Goal: Find specific page/section: Find specific page/section

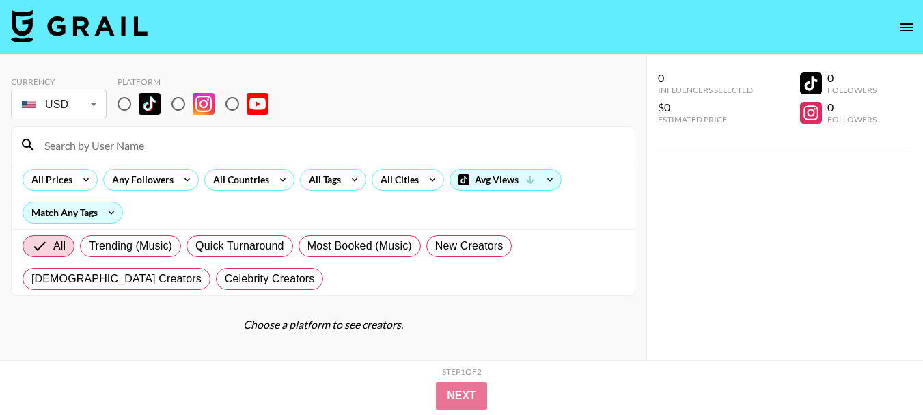
click at [238, 102] on input "radio" at bounding box center [232, 104] width 29 height 29
radio input "true"
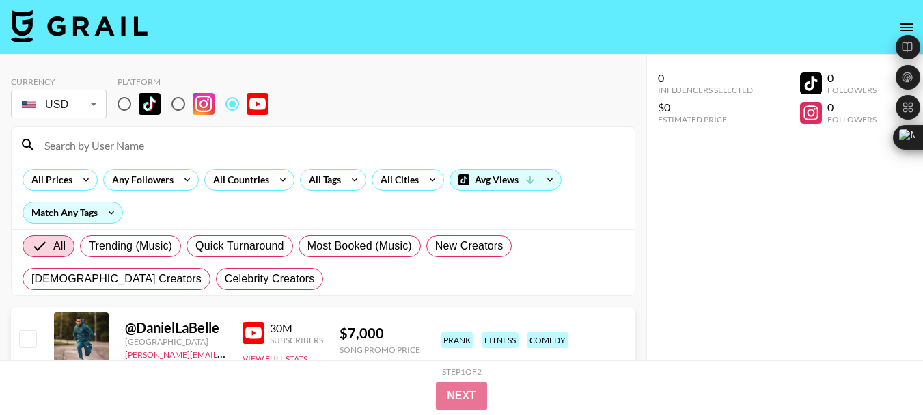
click at [94, 150] on input at bounding box center [331, 145] width 590 height 22
paste input "@ArnieTex"
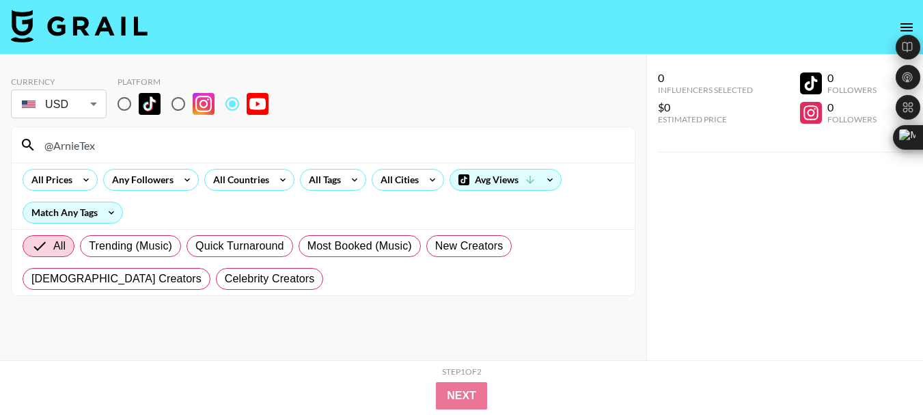
click at [77, 140] on input "@ArnieTex" at bounding box center [331, 145] width 590 height 22
click at [76, 141] on input "@ArnieTex" at bounding box center [331, 145] width 590 height 22
paste input "@BrucetheAlligatorMan"
type input "@Arn@BrucetheAlligatorManeTex"
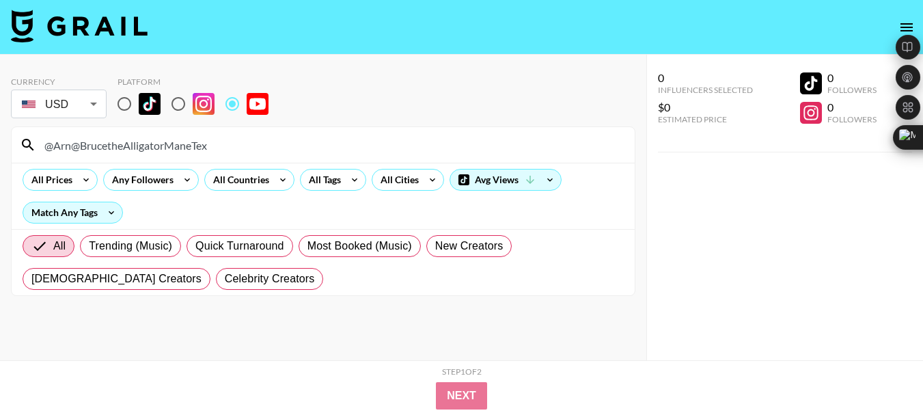
click at [68, 151] on input "@Arn@BrucetheAlligatorManeTex" at bounding box center [331, 145] width 590 height 22
click at [69, 151] on input "@Arn@BrucetheAlligatorManeTex" at bounding box center [331, 145] width 590 height 22
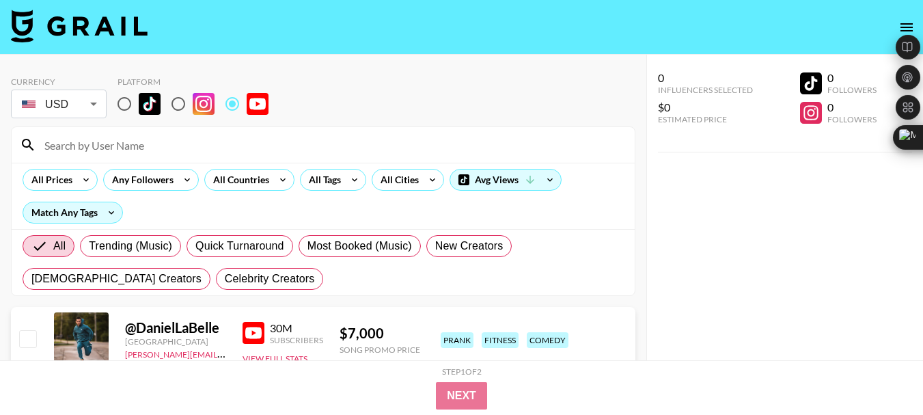
paste input "@BrucetheAlligatorMan"
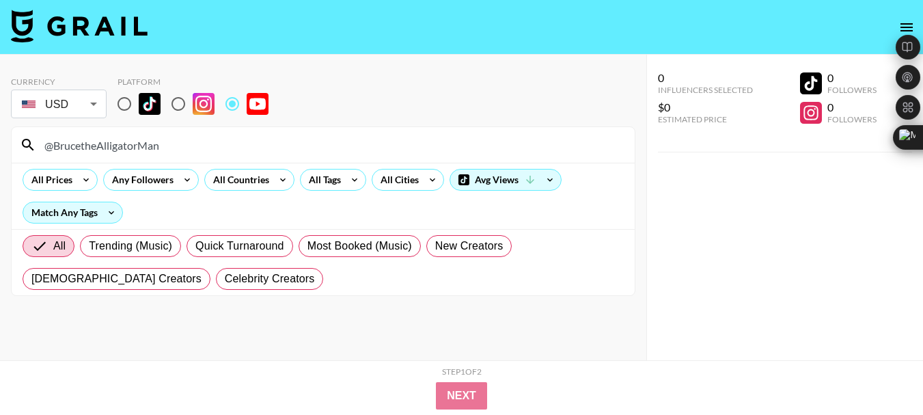
type input "@BrucetheAlligatorMan"
click at [81, 144] on input "@BrucetheAlligatorMan" at bounding box center [331, 145] width 590 height 22
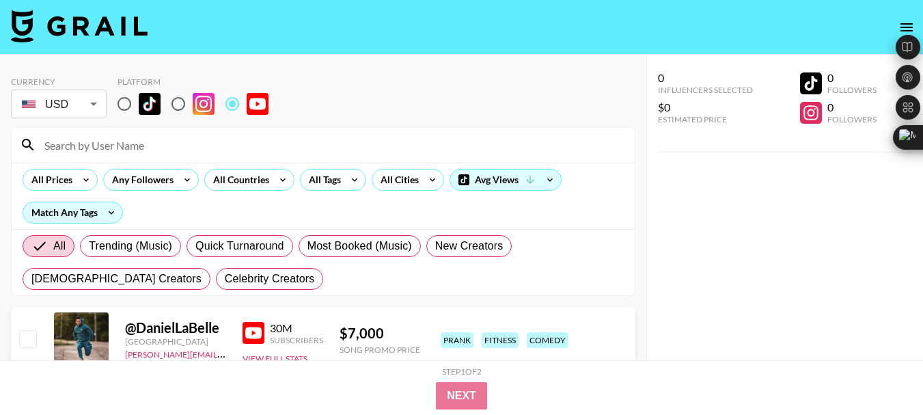
paste input "@Refika"
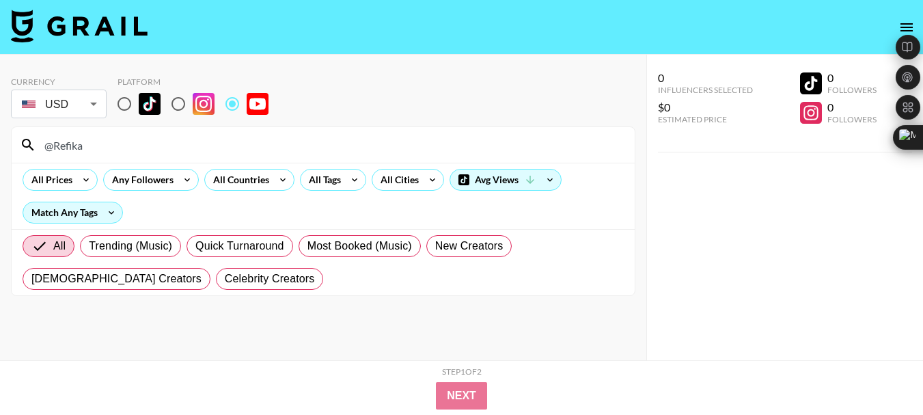
type input "@Refika"
click at [45, 144] on input "@Refika" at bounding box center [331, 145] width 590 height 22
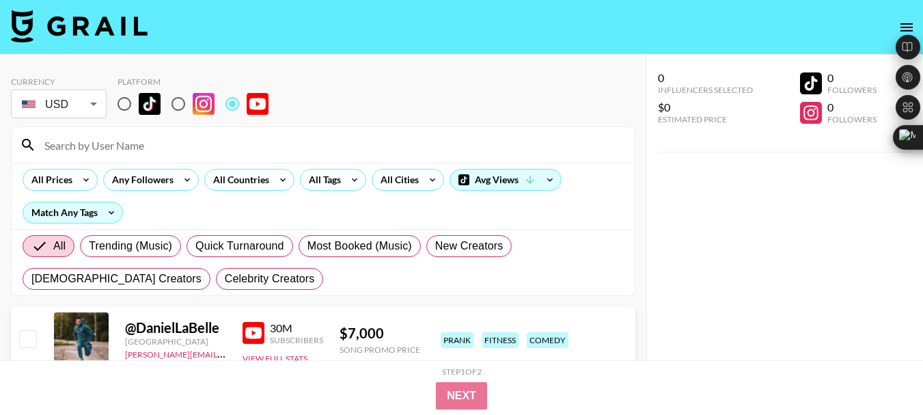
paste input "@jetbentlee"
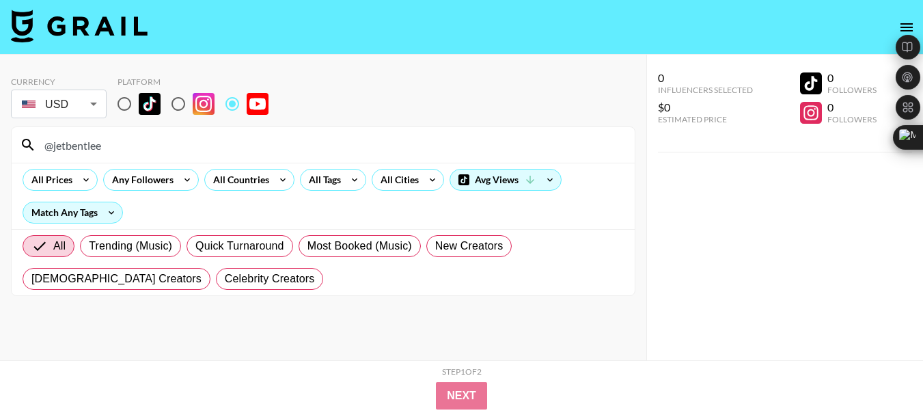
type input "@jetbentlee"
click at [77, 143] on input "@jetbentlee" at bounding box center [331, 145] width 590 height 22
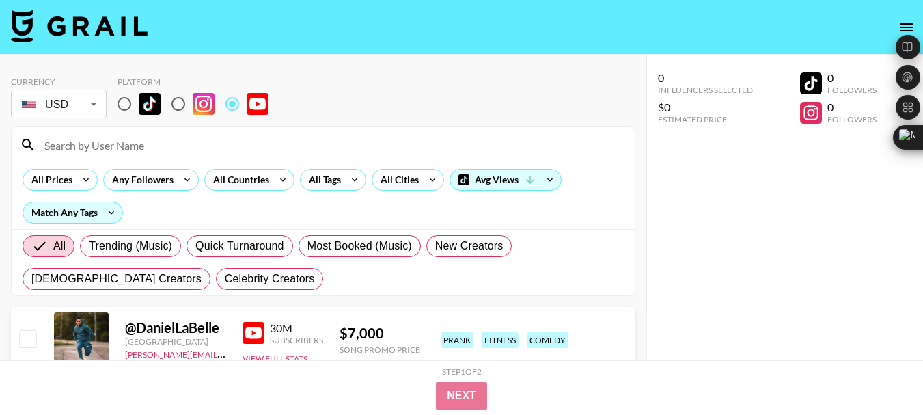
paste input "@thatdudecancook"
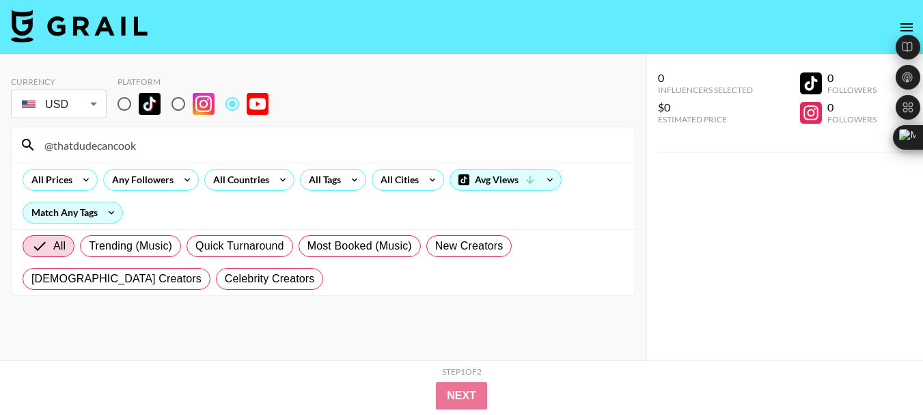
type input "@thatdudecancook"
click at [98, 149] on input "@thatdudecancook" at bounding box center [331, 145] width 590 height 22
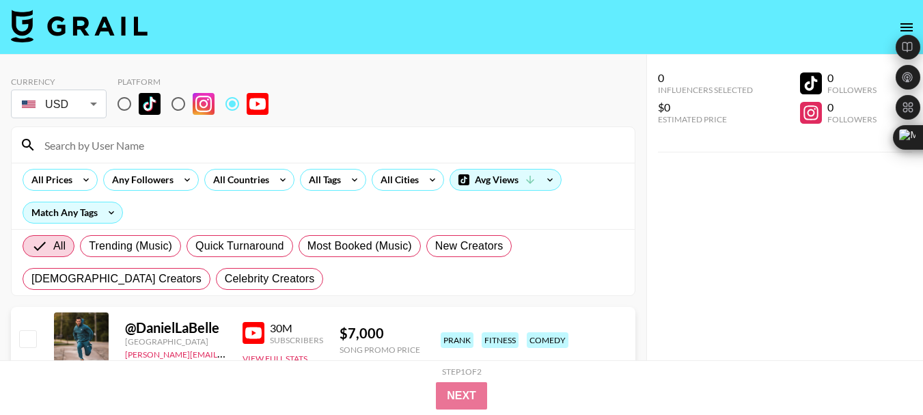
paste input "@WilsonsBBQ"
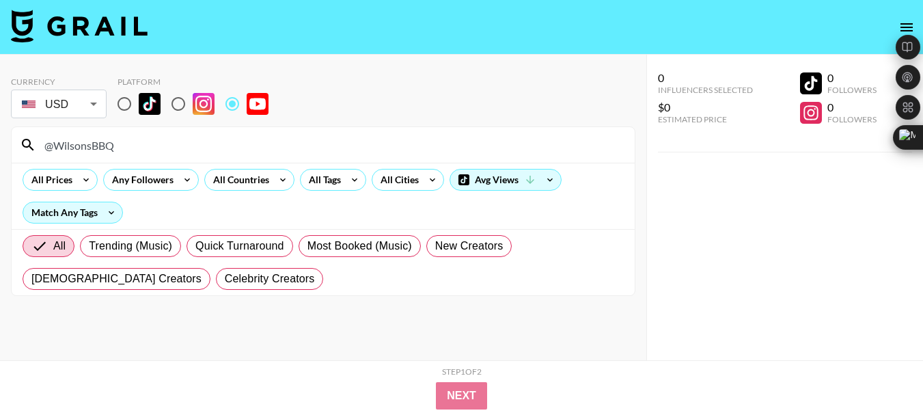
type input "@WilsonsBBQ"
click at [98, 147] on input "@WilsonsBBQ" at bounding box center [331, 145] width 590 height 22
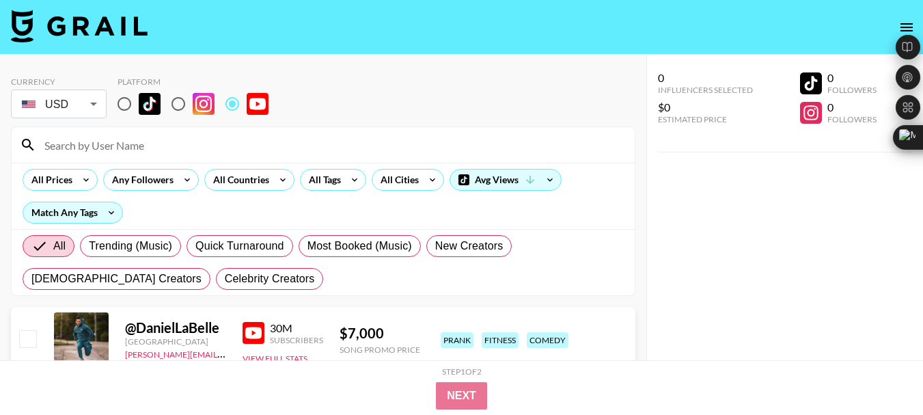
paste input "@fishtaleTV"
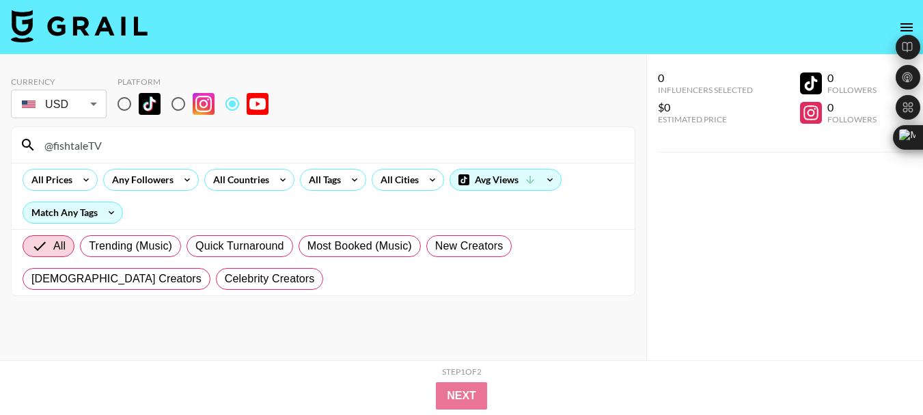
type input "@fishtaleTV"
click at [84, 145] on input "@fishtaleTV" at bounding box center [331, 145] width 590 height 22
click at [83, 144] on input "@fishtaleTV" at bounding box center [331, 145] width 590 height 22
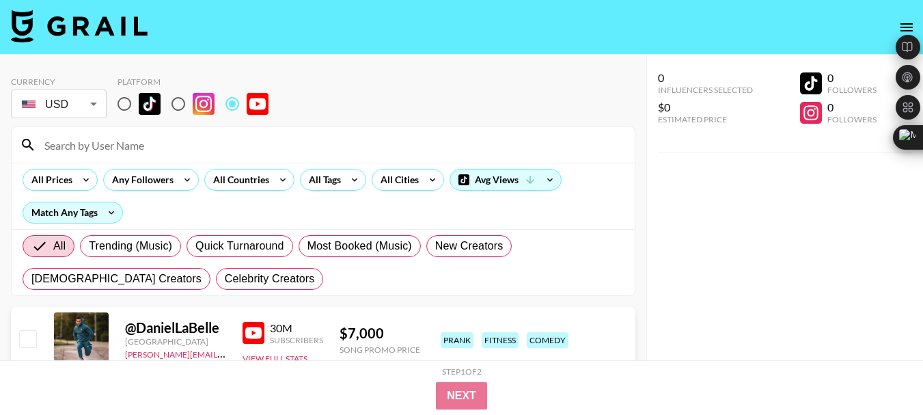
paste input "@PM7VODs"
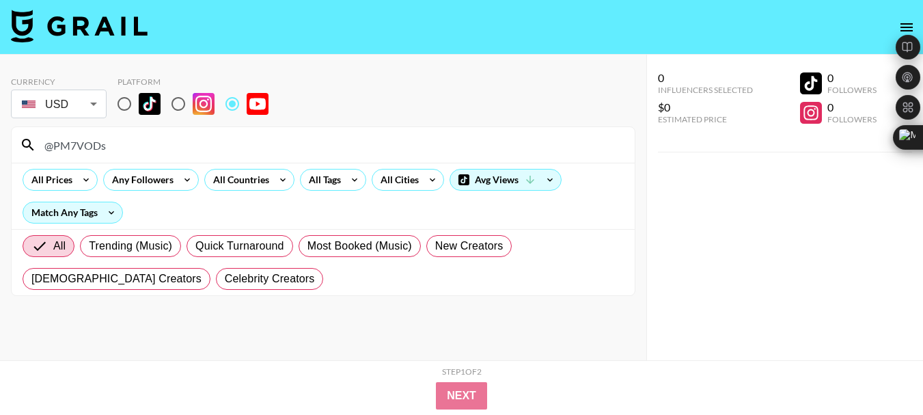
type input "@PM7VODs"
click at [75, 154] on input "@PM7VODs" at bounding box center [331, 145] width 590 height 22
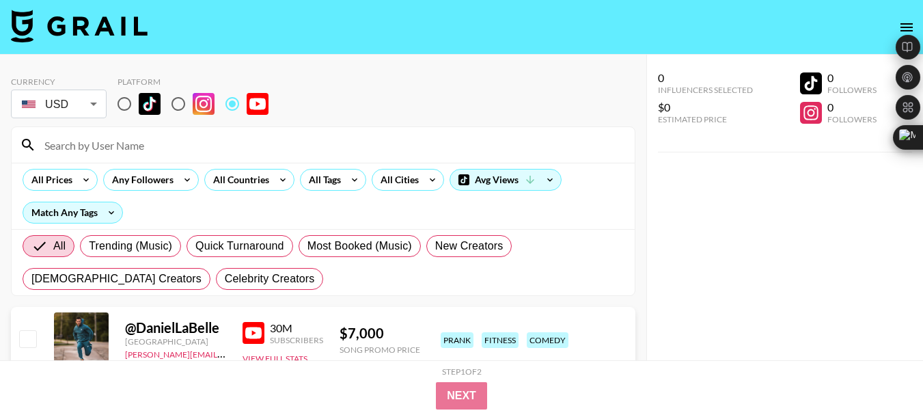
paste input "@andrewlowe"
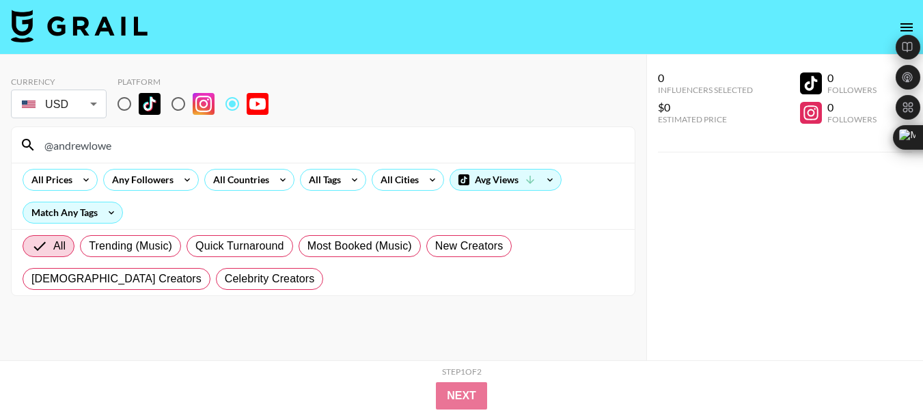
type input "@andrewlowe"
click at [100, 147] on input "@andrewlowe" at bounding box center [331, 145] width 590 height 22
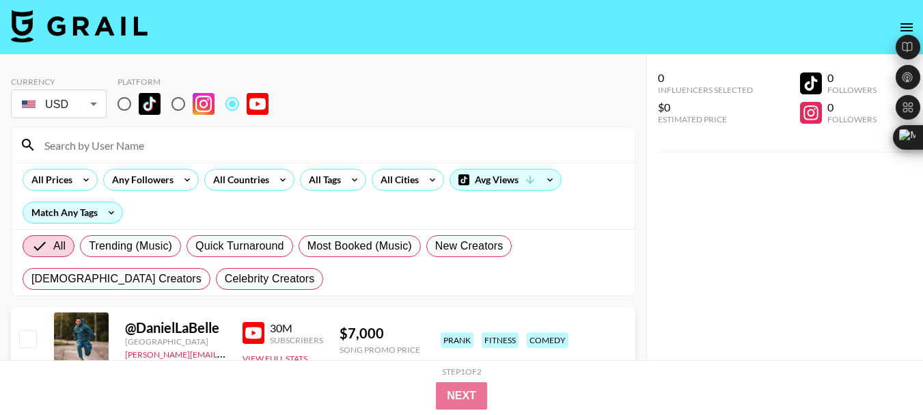
paste input "@thesweetimpact"
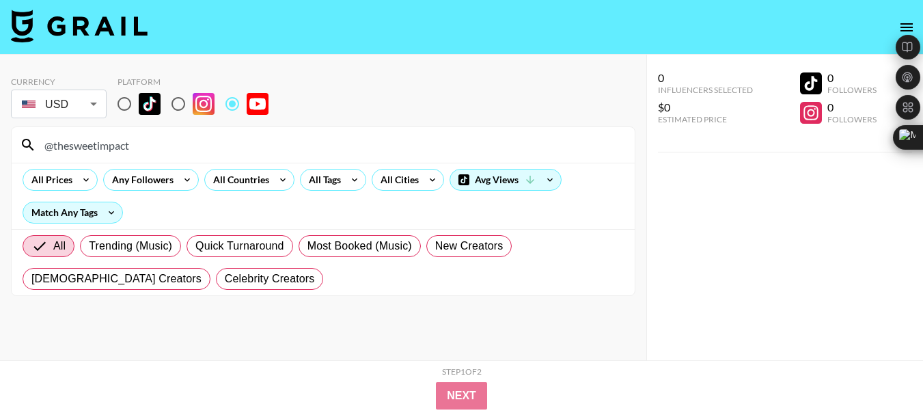
type input "@thesweetimpact"
